Goal: Transaction & Acquisition: Purchase product/service

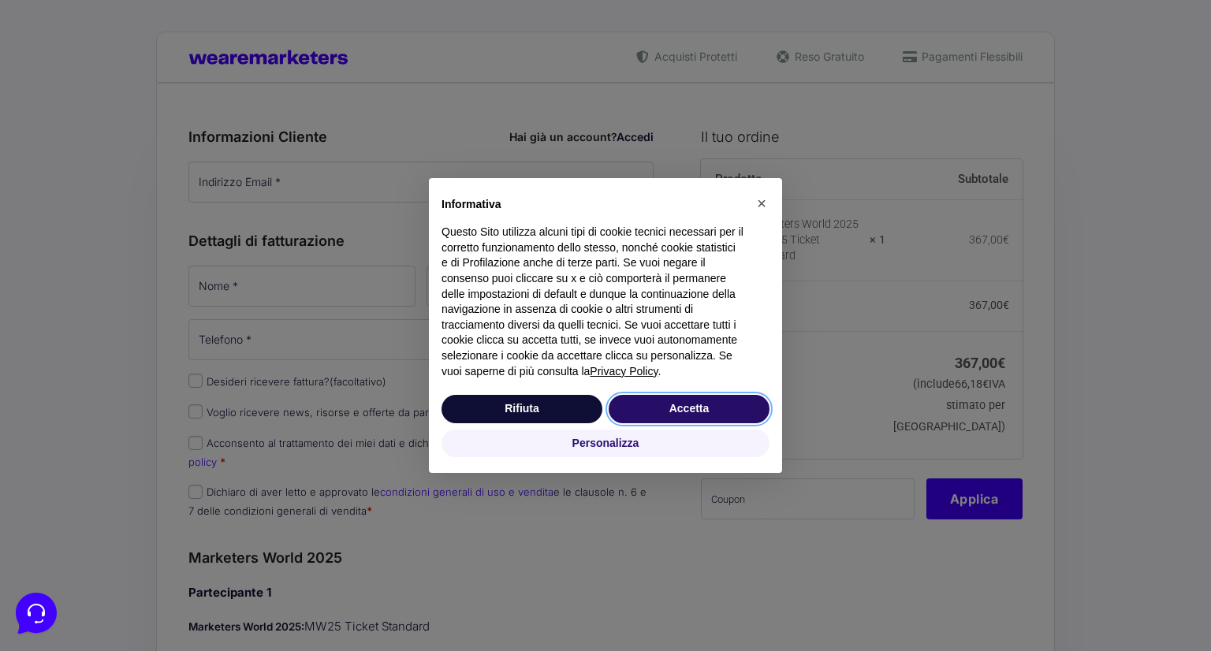
click at [637, 411] on button "Accetta" at bounding box center [689, 409] width 161 height 28
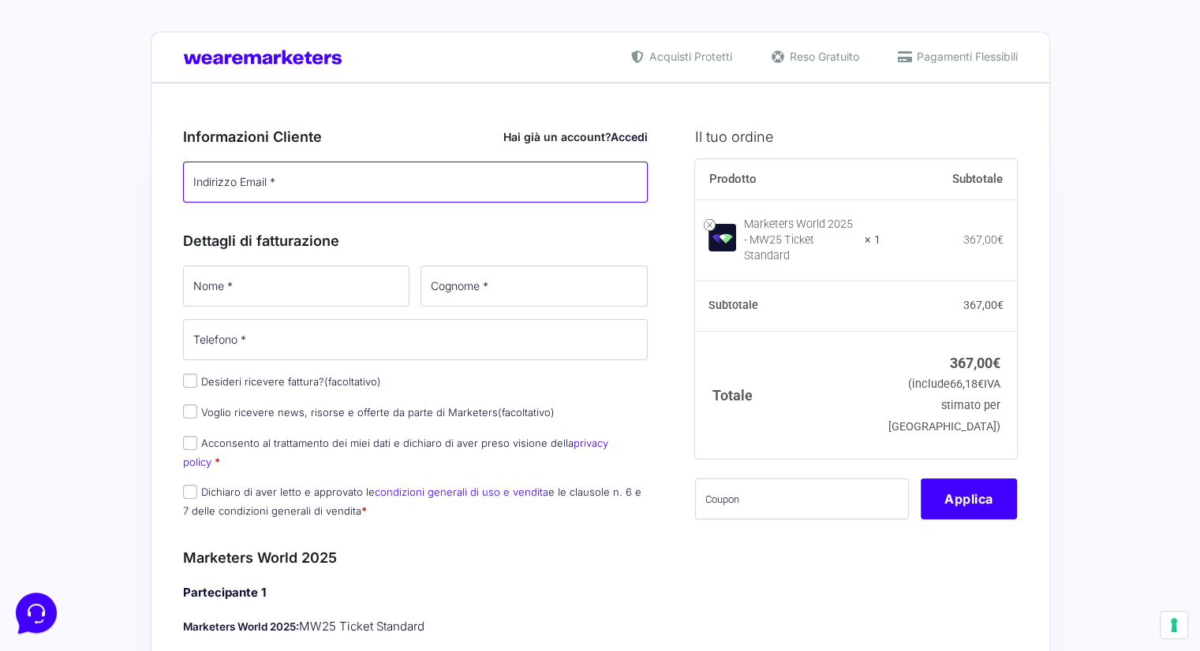
click at [359, 189] on input "Indirizzo Email *" at bounding box center [415, 182] width 465 height 41
type input "[PERSON_NAME]"
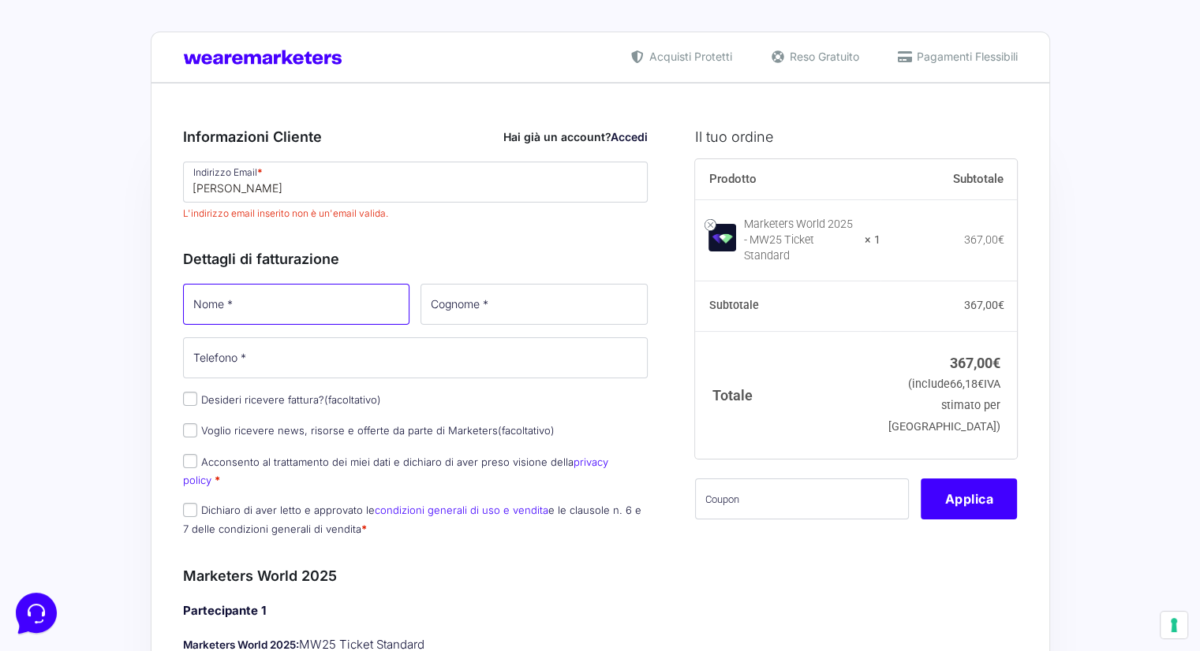
click at [281, 302] on input "Nome *" at bounding box center [296, 304] width 227 height 41
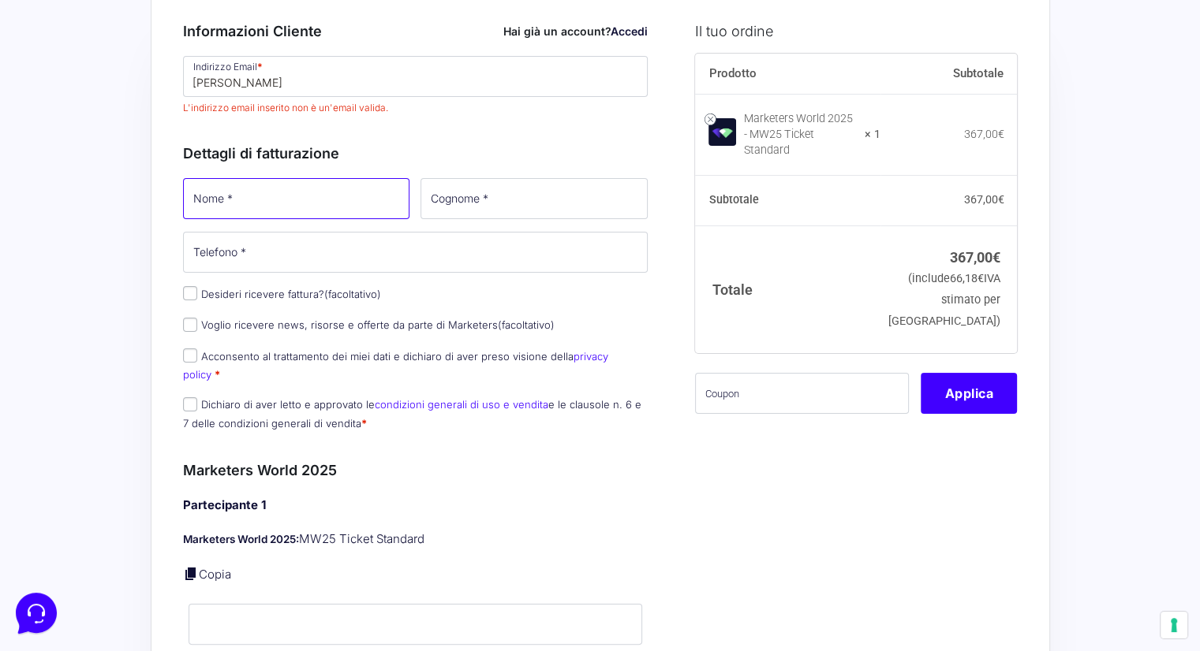
scroll to position [237, 0]
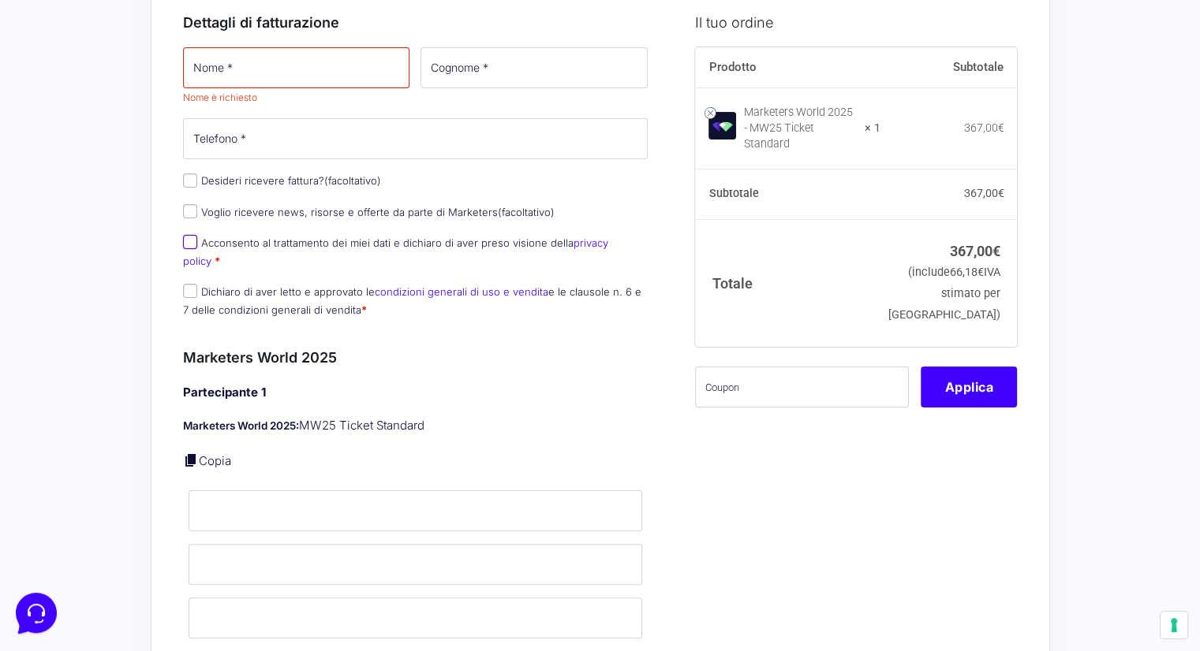
click at [189, 228] on div "Nome * Nome è richiesto Cognome * Telefono * Desideri ricevere fattura? (facolt…" at bounding box center [415, 187] width 476 height 285
click at [185, 244] on input "Acconsento al trattamento dei miei dati e dichiaro di aver preso visione della …" at bounding box center [190, 242] width 14 height 14
checkbox input "true"
click at [215, 84] on input "Nome *" at bounding box center [296, 67] width 227 height 41
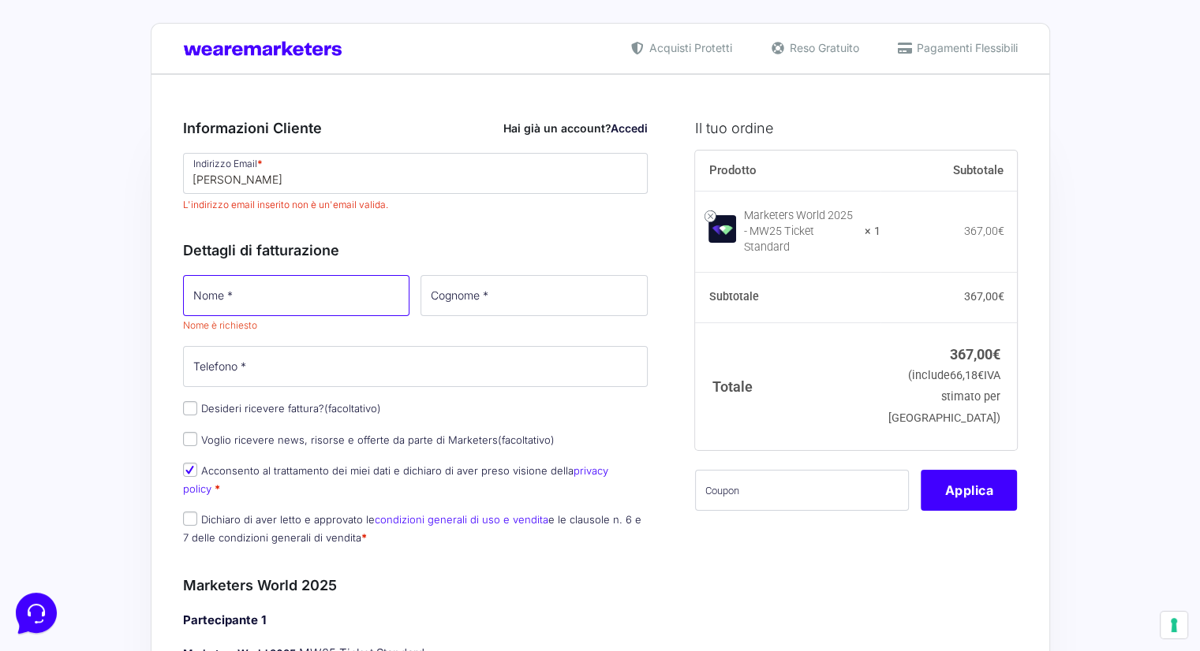
scroll to position [0, 0]
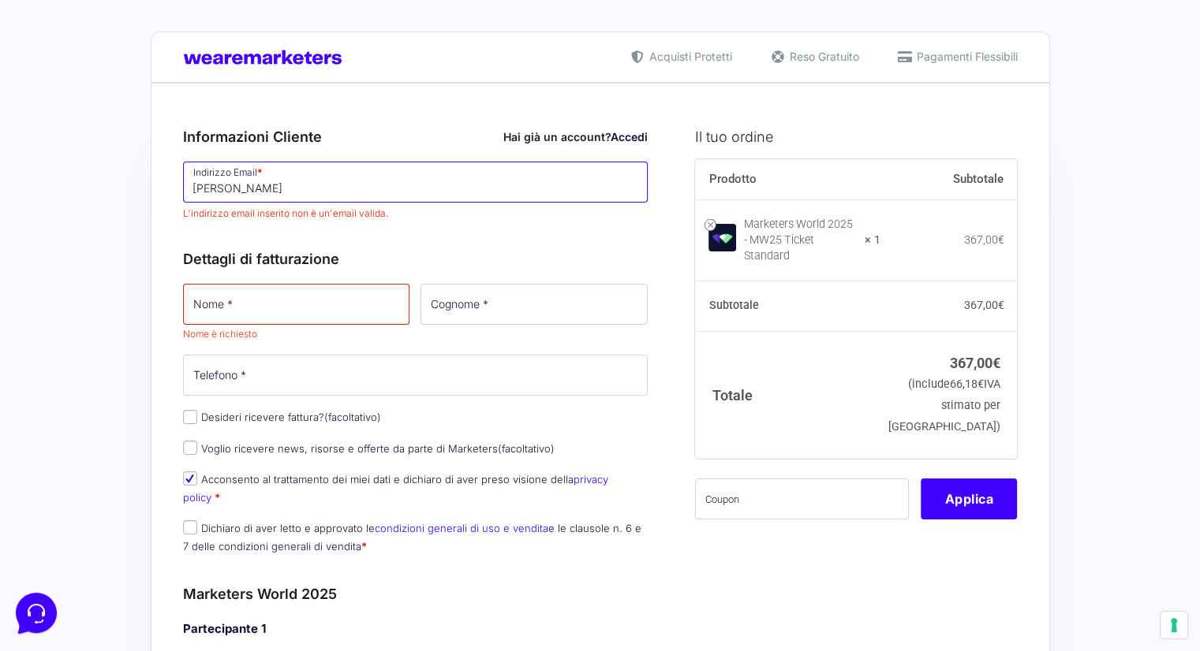
click at [315, 192] on input "[PERSON_NAME]" at bounding box center [415, 182] width 465 height 41
type input "E"
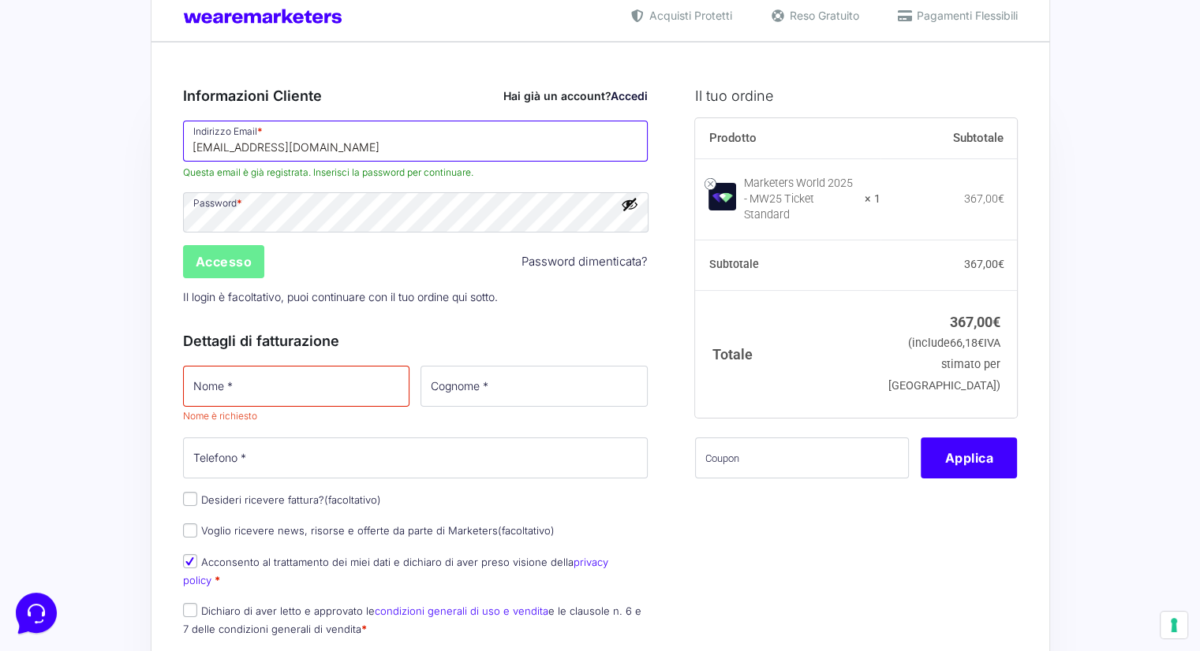
scroll to position [79, 0]
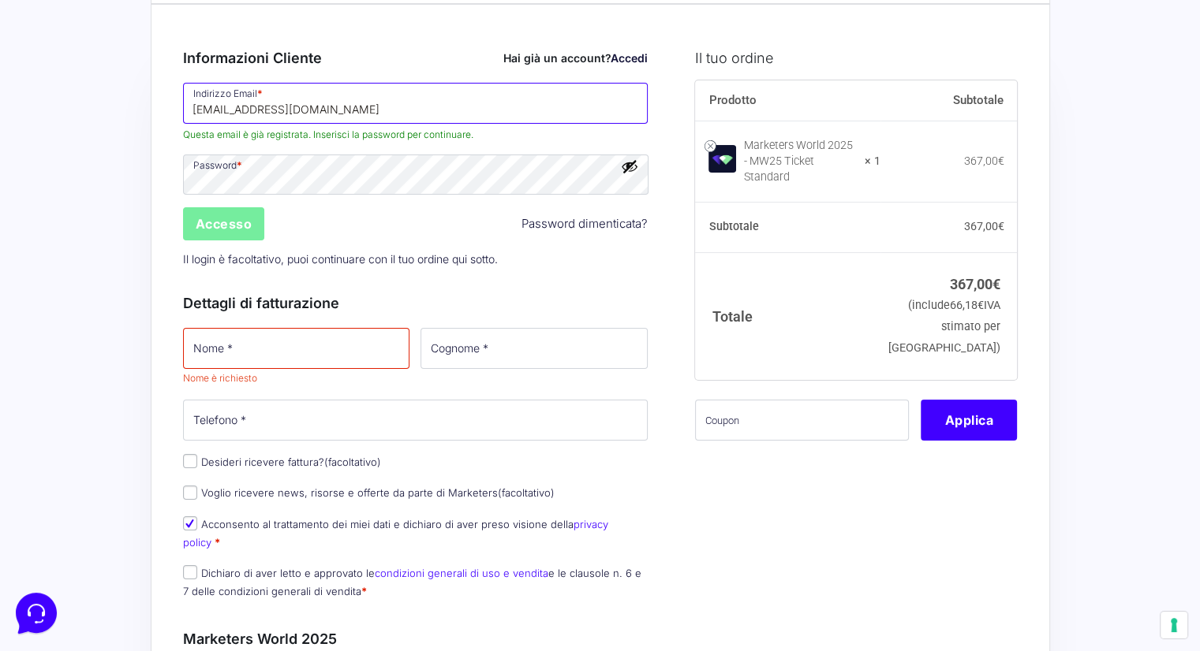
type input "[EMAIL_ADDRESS][DOMAIN_NAME]"
click at [223, 222] on input "Accesso" at bounding box center [224, 223] width 82 height 33
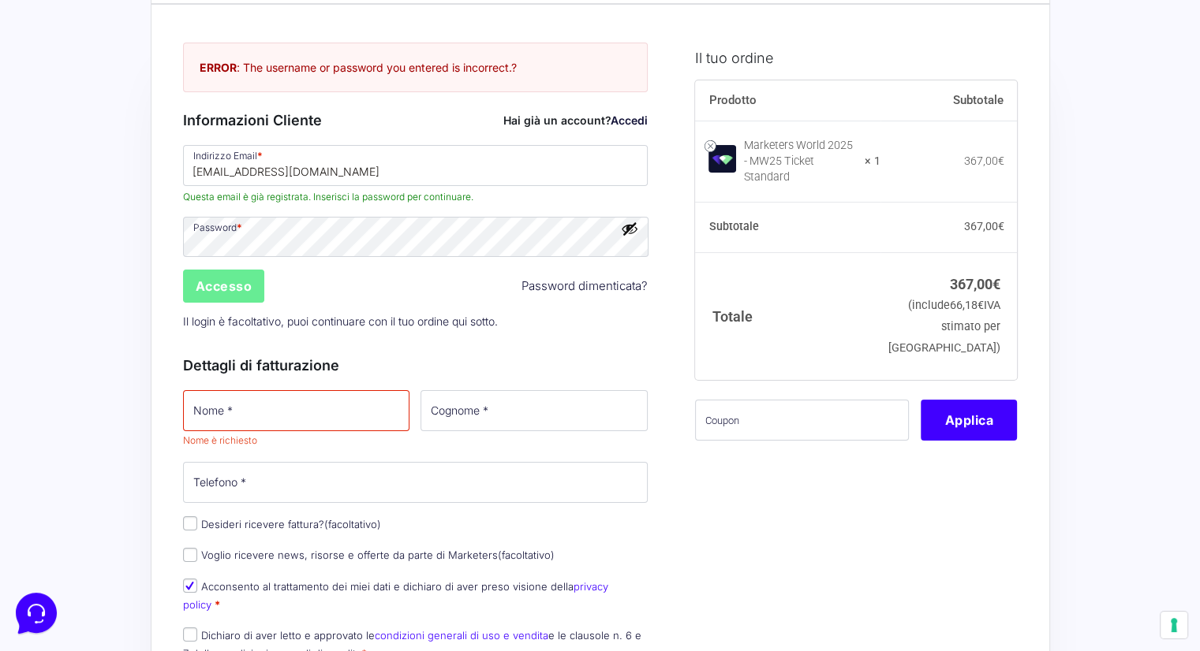
click at [629, 232] on button "Mostra password" at bounding box center [629, 228] width 17 height 17
click at [631, 227] on button "Nascondi password" at bounding box center [629, 228] width 17 height 17
click at [618, 118] on link "Accedi" at bounding box center [628, 120] width 37 height 13
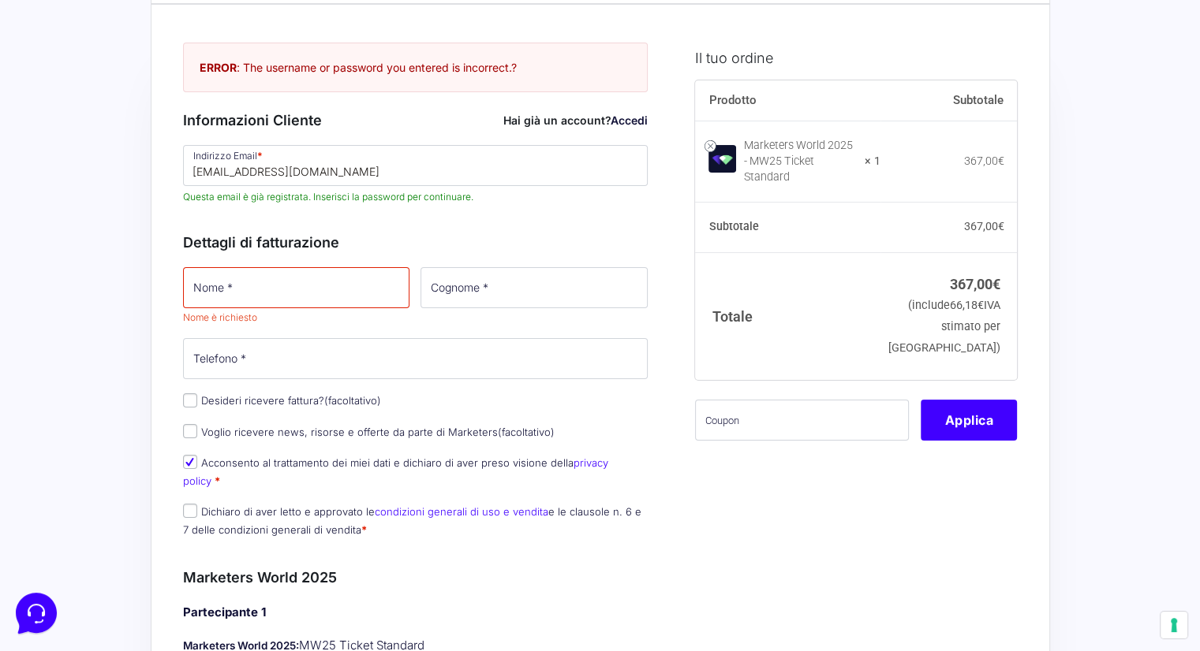
scroll to position [0, 0]
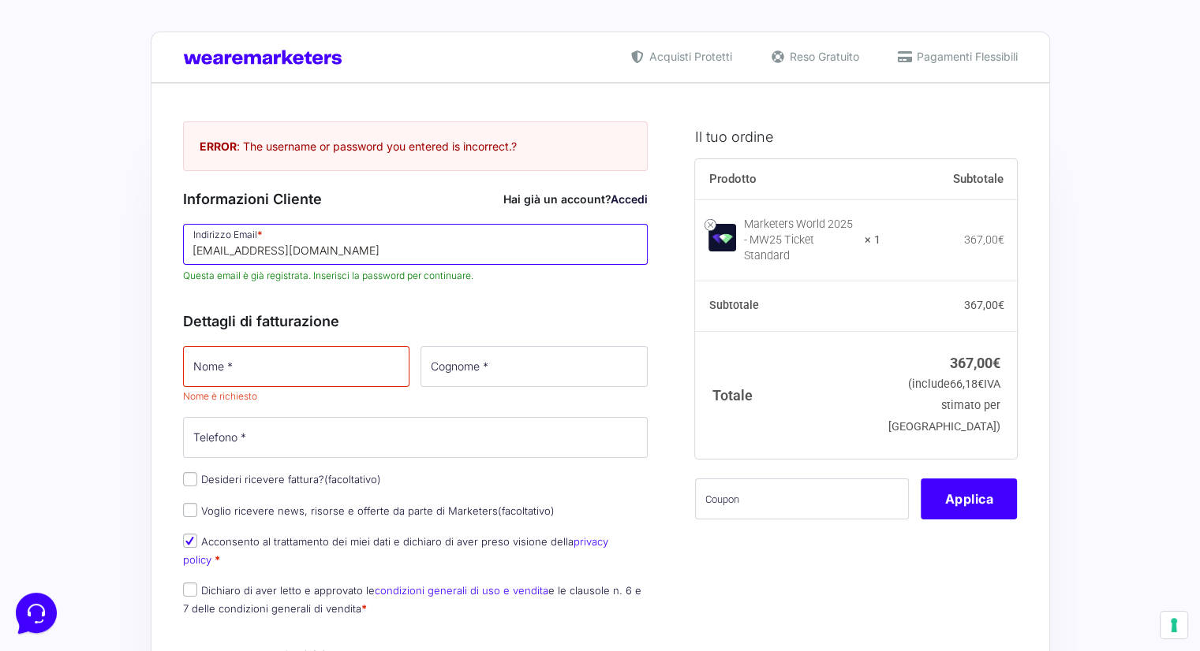
click at [448, 250] on input "[EMAIL_ADDRESS][DOMAIN_NAME]" at bounding box center [415, 244] width 465 height 41
click at [623, 196] on link "Accedi" at bounding box center [628, 198] width 37 height 13
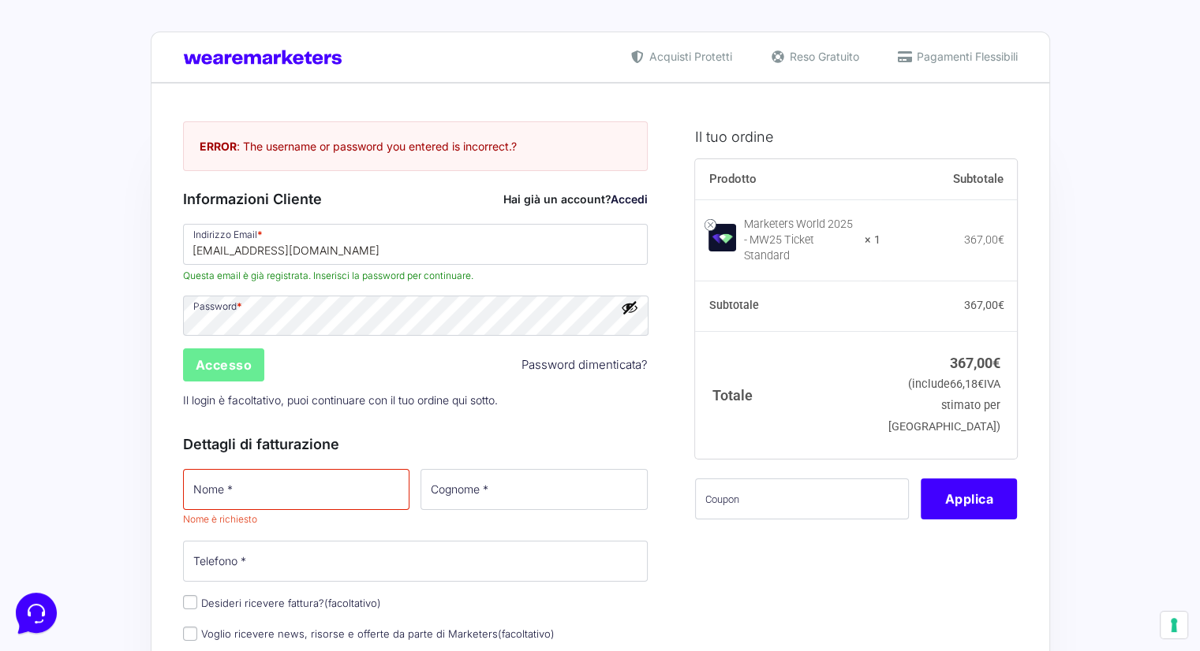
click at [627, 306] on button "Mostra password" at bounding box center [629, 307] width 17 height 17
click at [628, 306] on button "Nascondi password" at bounding box center [629, 307] width 17 height 17
click at [237, 364] on input "Accesso" at bounding box center [224, 365] width 82 height 33
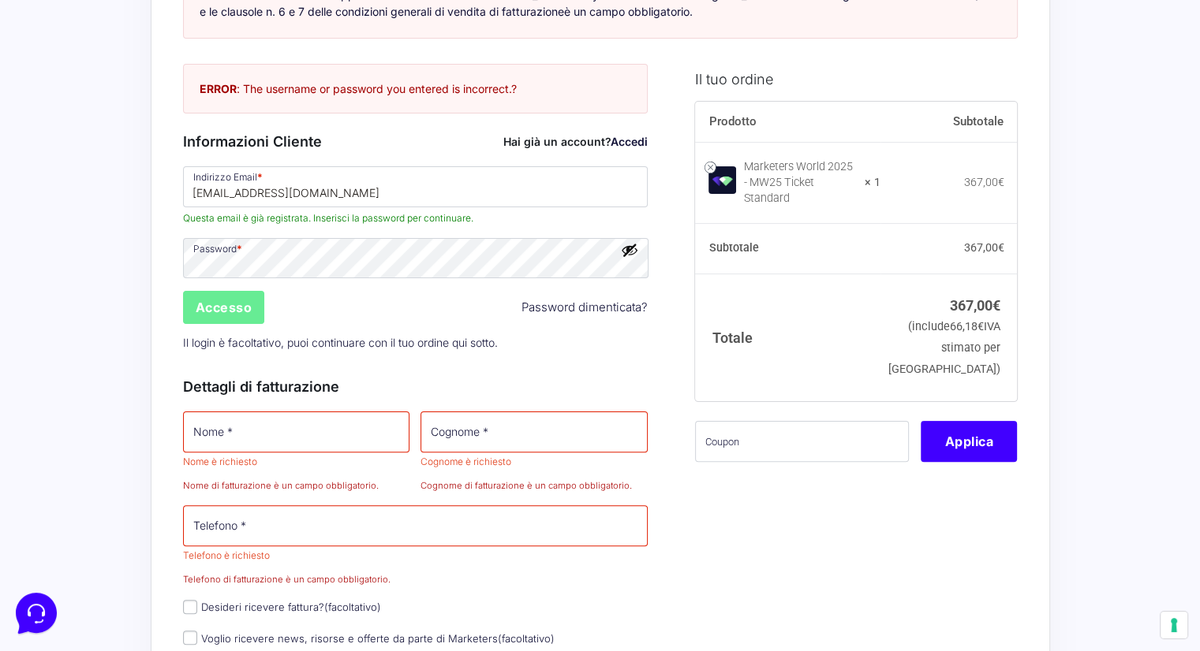
scroll to position [423, 0]
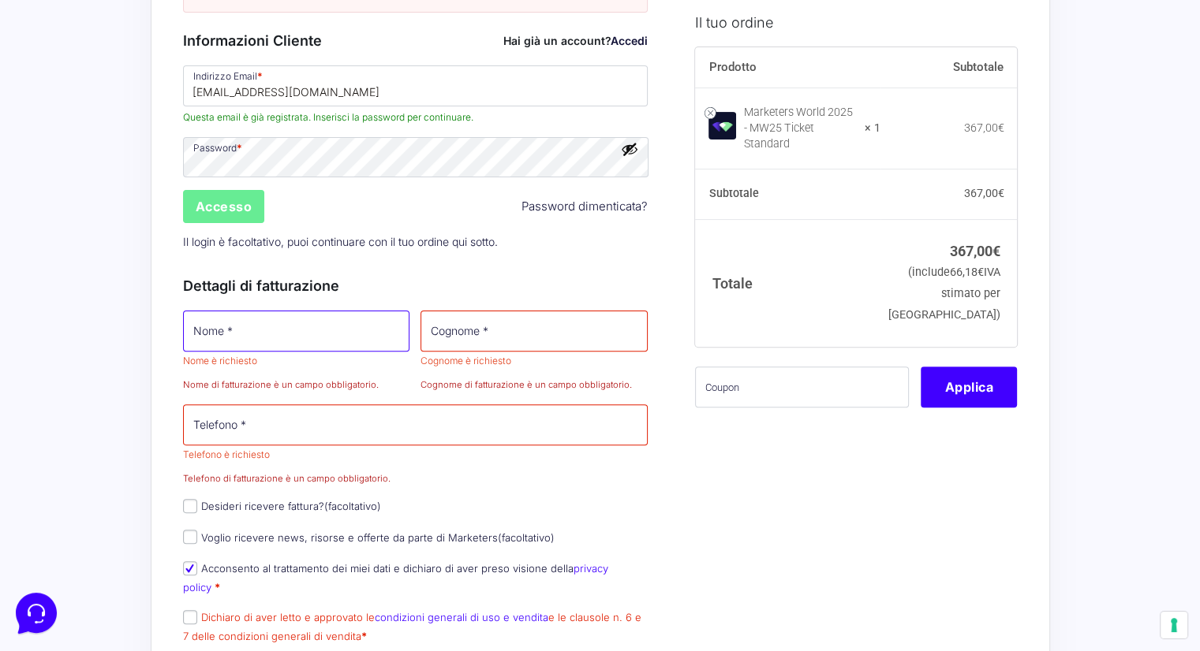
click at [259, 333] on input "Nome *" at bounding box center [296, 331] width 227 height 41
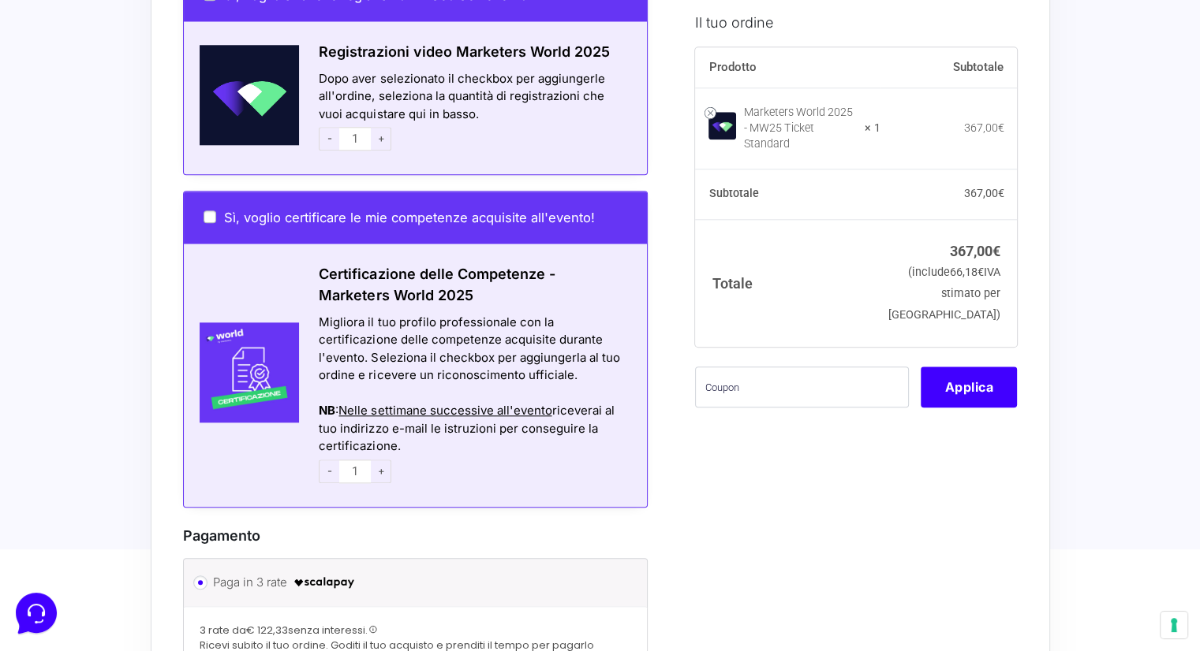
scroll to position [1606, 0]
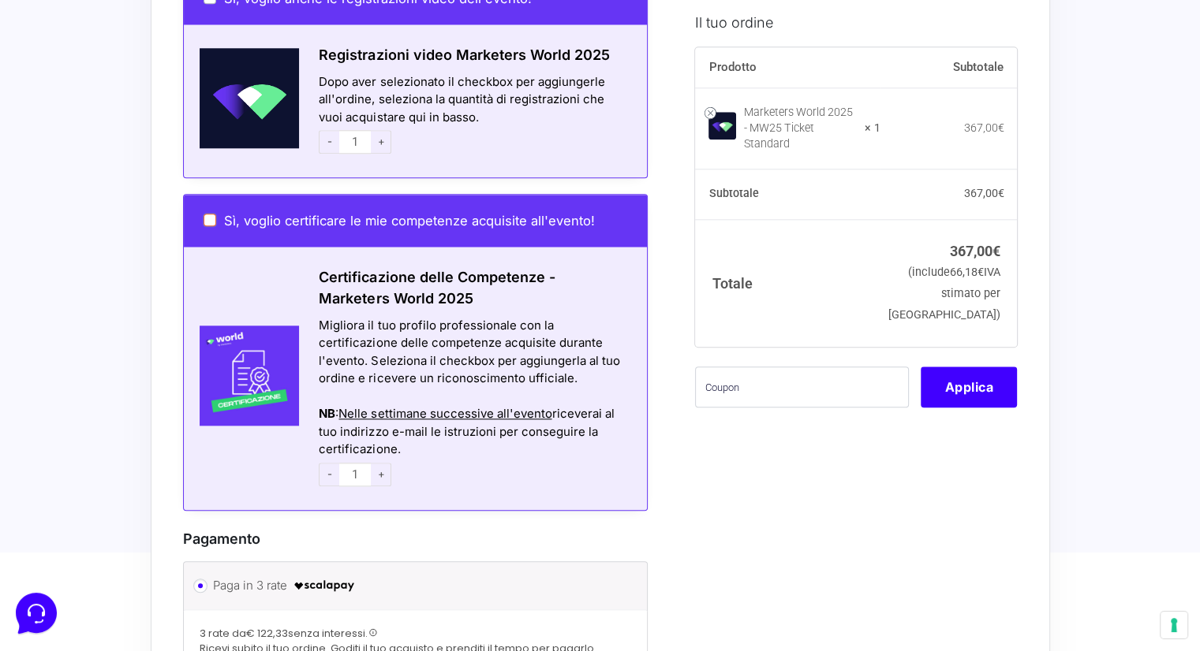
click at [209, 214] on input "Sì, voglio certificare le mie competenze acquisite all'evento!" at bounding box center [209, 220] width 13 height 13
checkbox input "true"
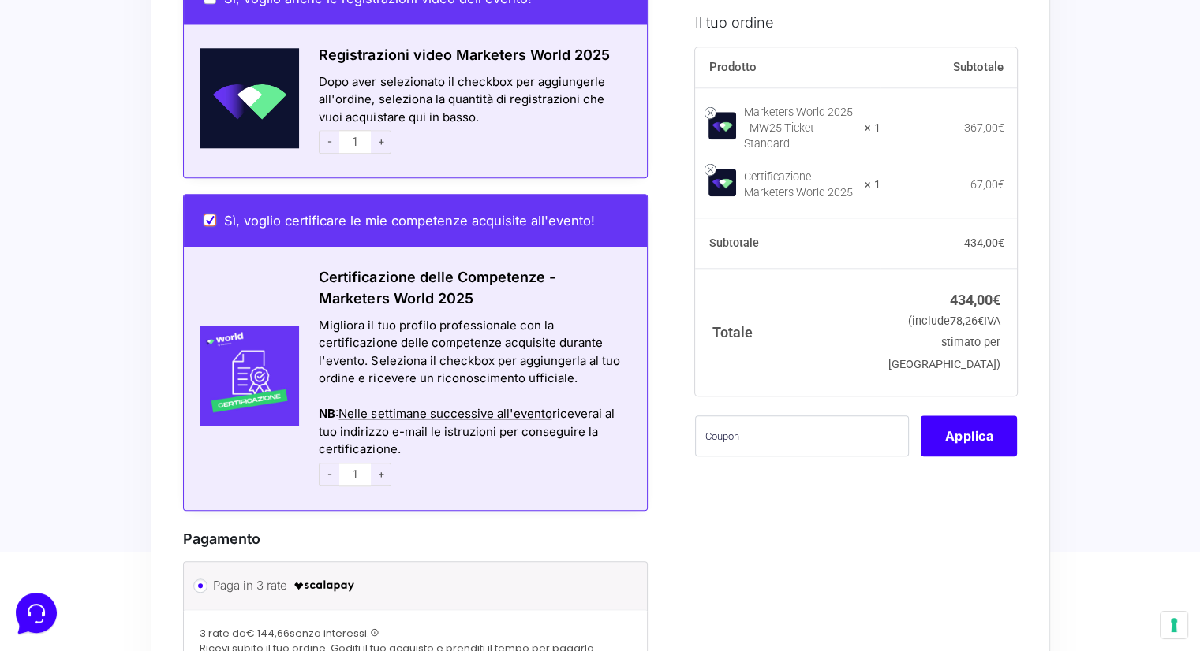
click at [209, 214] on input "Sì, voglio certificare le mie competenze acquisite all'evento!" at bounding box center [209, 220] width 13 height 13
checkbox input "false"
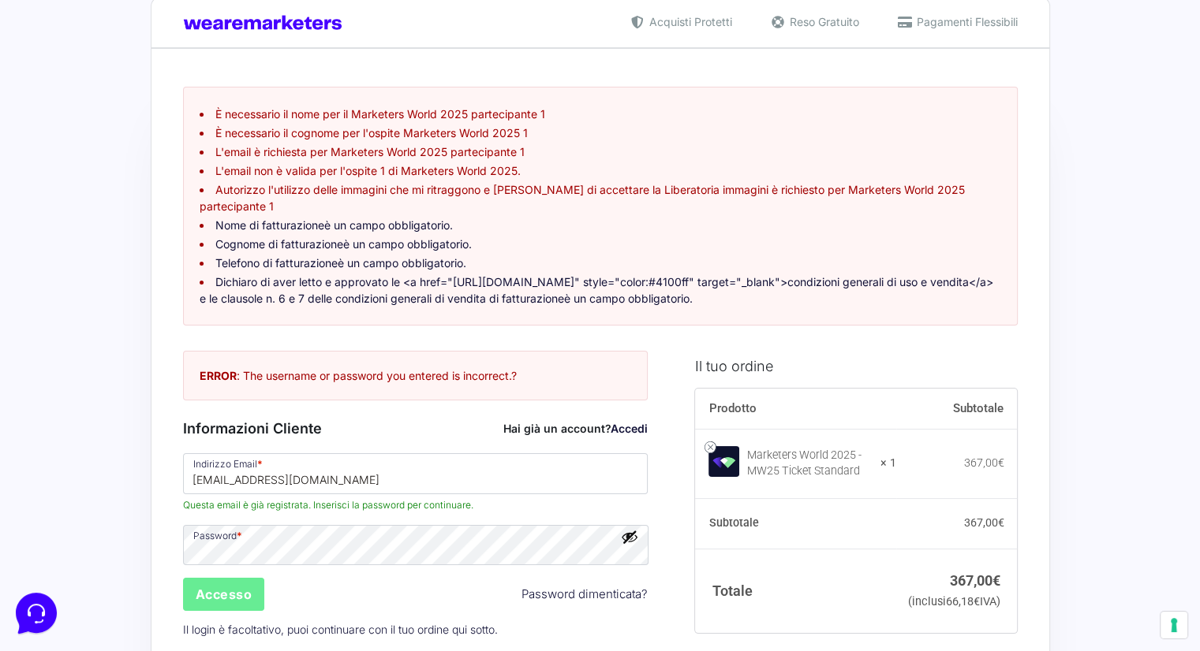
scroll to position [0, 0]
